Goal: Task Accomplishment & Management: Use online tool/utility

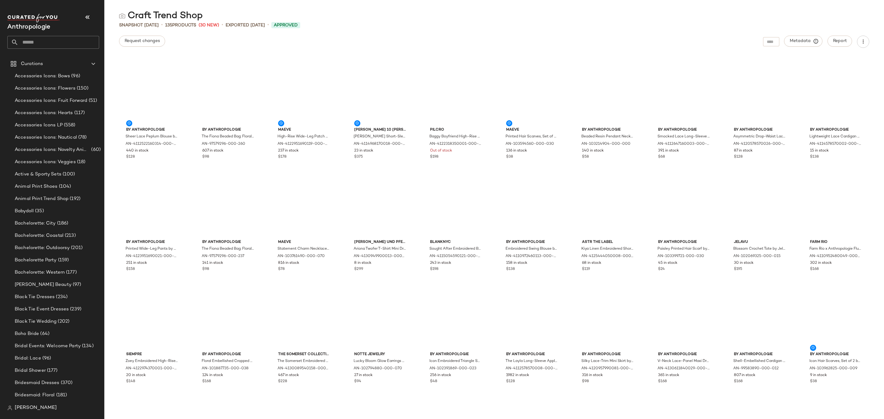
drag, startPoint x: 0, startPoint y: 0, endPoint x: 82, endPoint y: 38, distance: 90.3
click at [82, 38] on input "text" at bounding box center [58, 42] width 81 height 13
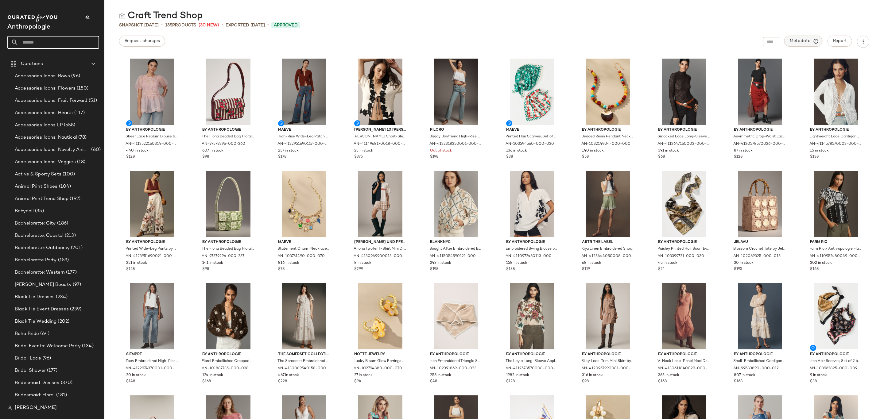
click at [801, 41] on span "Metadata" at bounding box center [804, 41] width 28 height 6
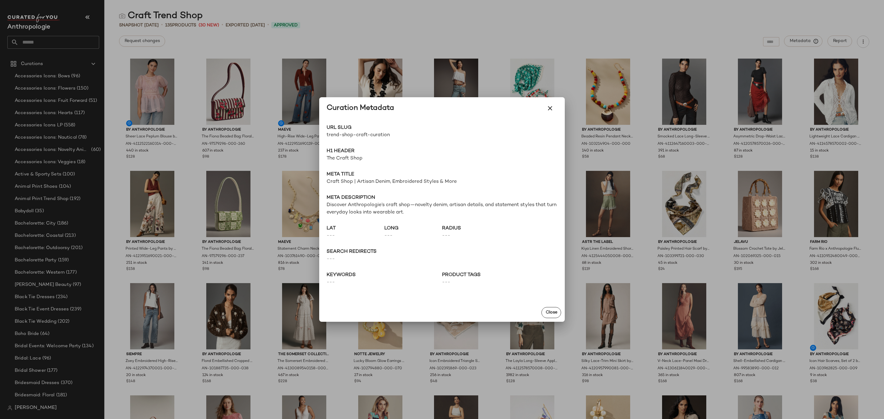
click at [330, 138] on span "trend-shop-craft-curation" at bounding box center [384, 135] width 115 height 7
click at [333, 136] on span "trend-shop-craft-curation" at bounding box center [384, 135] width 115 height 7
click at [334, 136] on span "trend-shop-craft-curation" at bounding box center [384, 135] width 115 height 7
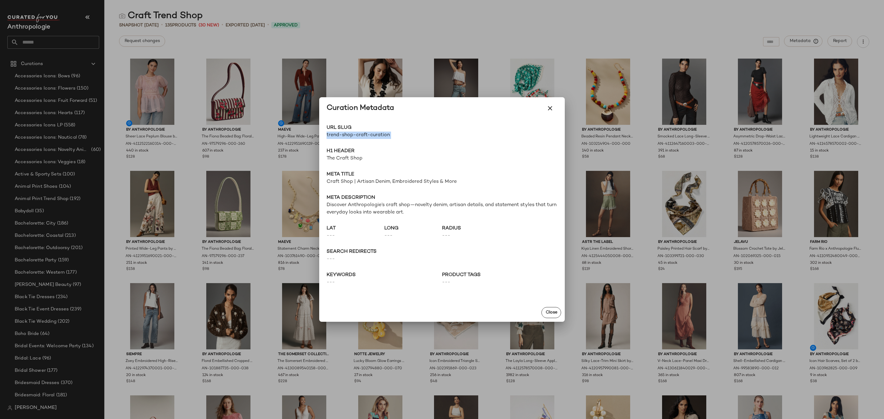
click at [334, 136] on span "trend-shop-craft-curation" at bounding box center [384, 135] width 115 height 7
copy div "trend-shop-craft-curation Go to Shop"
